Goal: Navigation & Orientation: Find specific page/section

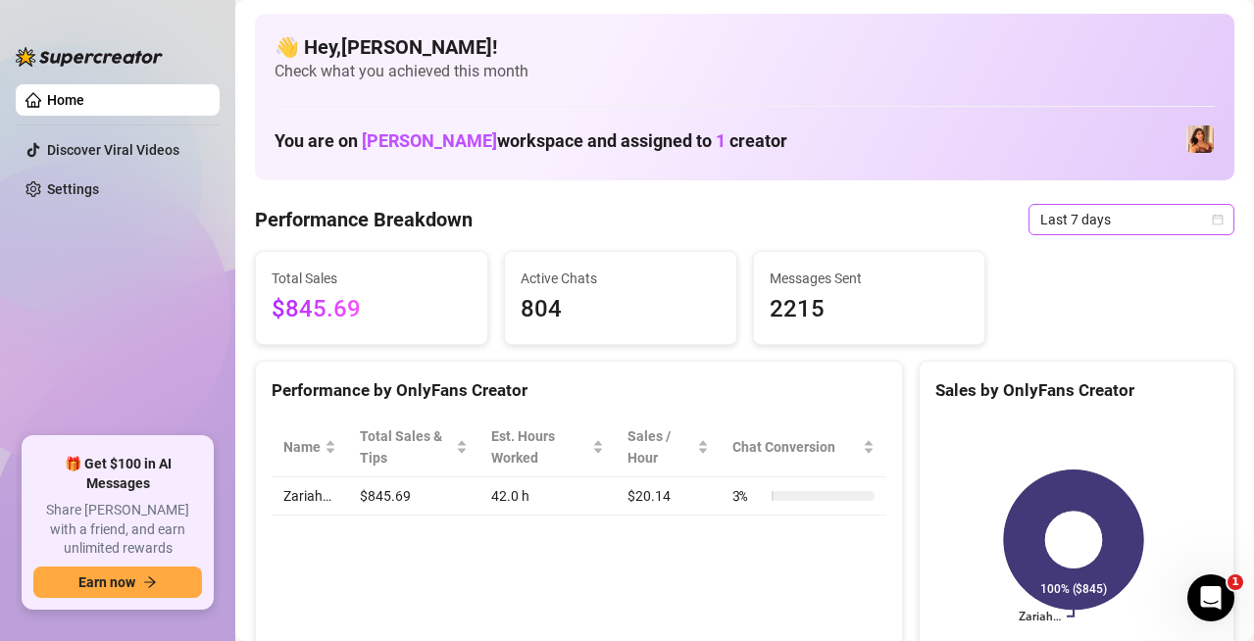
click at [1212, 220] on icon "calendar" at bounding box center [1218, 220] width 12 height 12
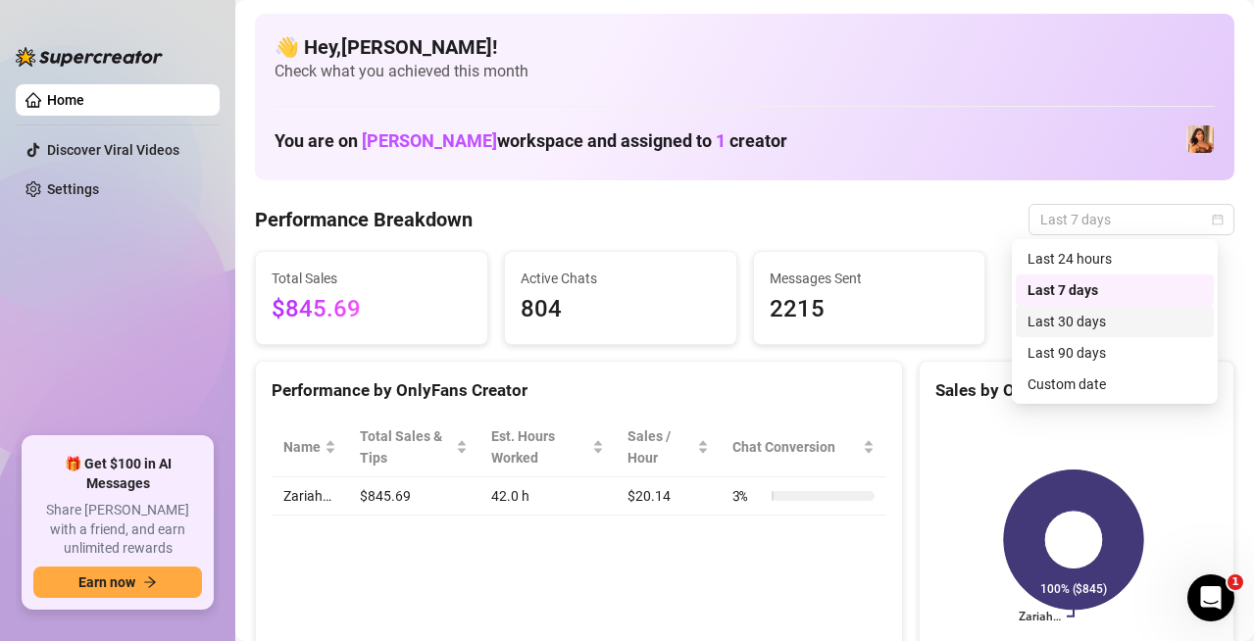
click at [1094, 315] on div "Last 30 days" at bounding box center [1115, 322] width 175 height 22
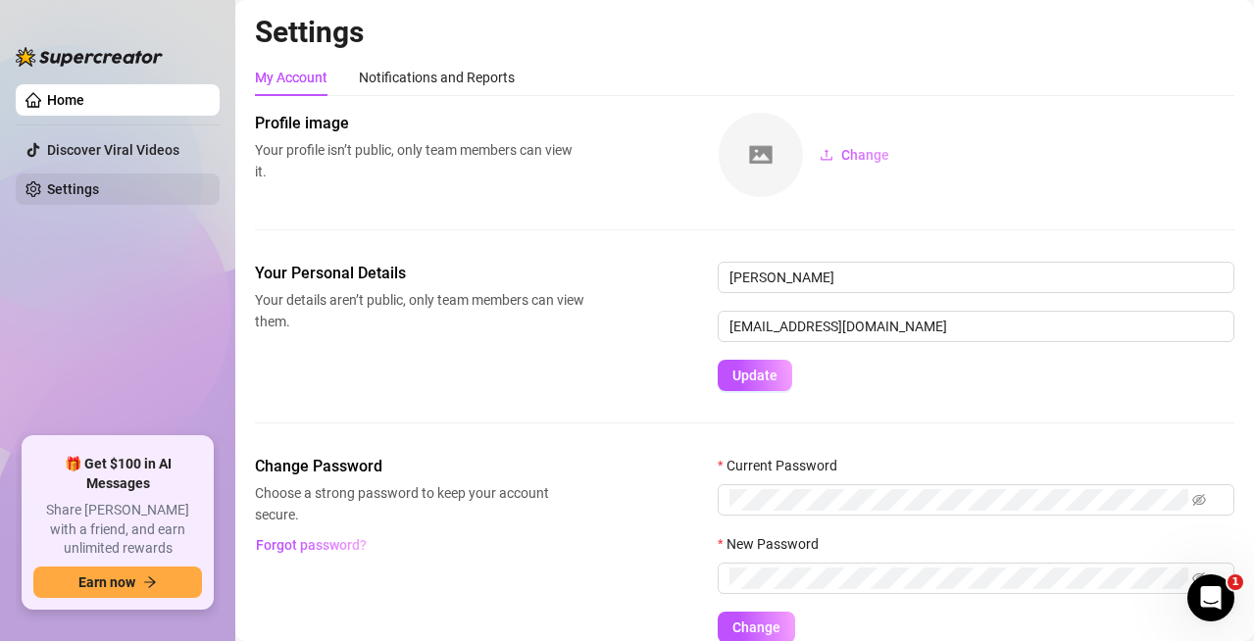
click at [70, 192] on link "Settings" at bounding box center [73, 189] width 52 height 16
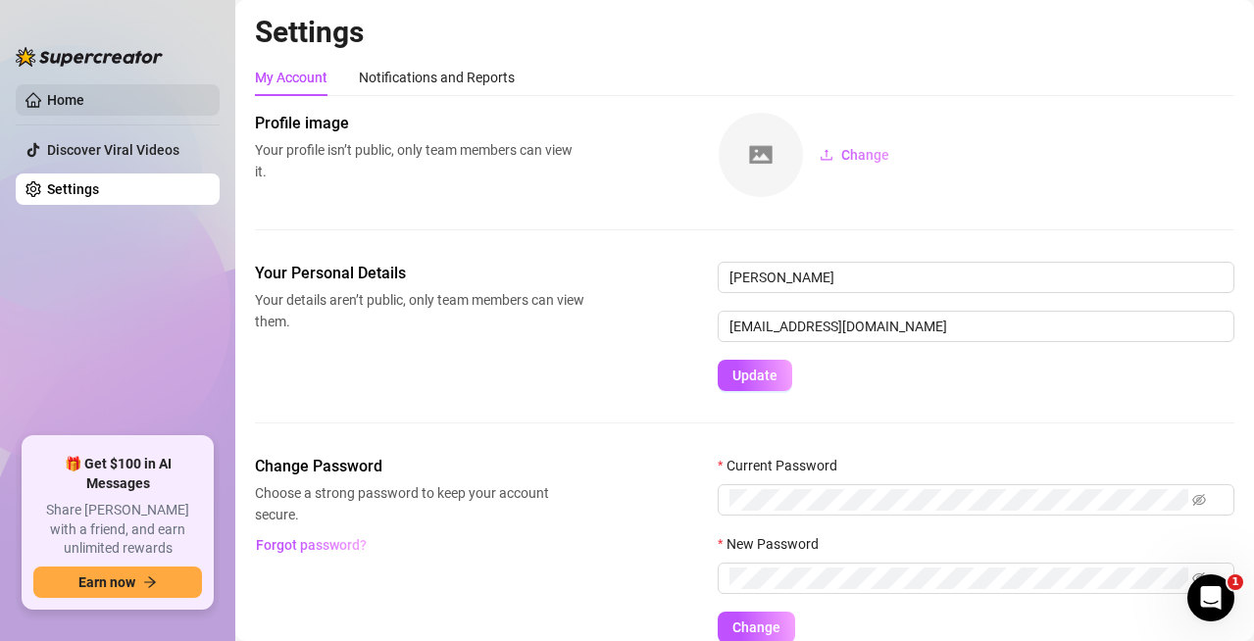
click at [84, 107] on link "Home" at bounding box center [65, 100] width 37 height 16
